Goal: Find specific page/section: Find specific page/section

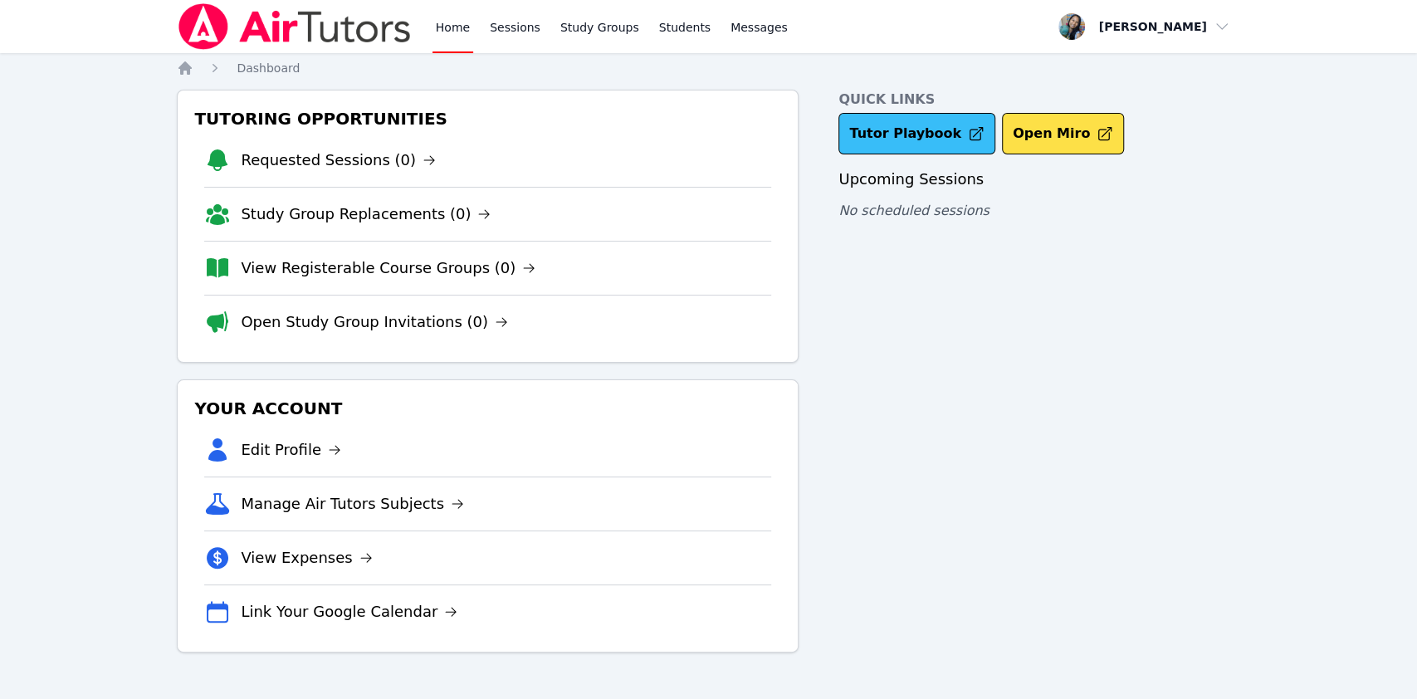
click at [910, 129] on link "Tutor Playbook" at bounding box center [916, 134] width 157 height 42
